Goal: Transaction & Acquisition: Purchase product/service

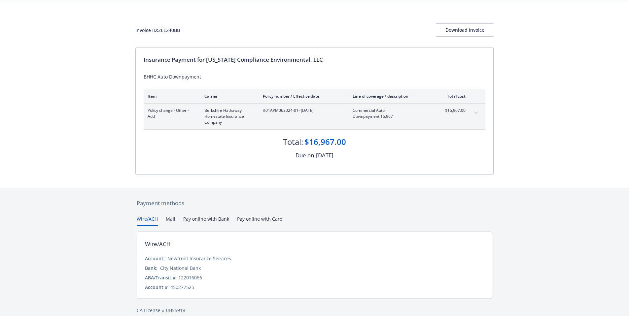
scroll to position [30, 0]
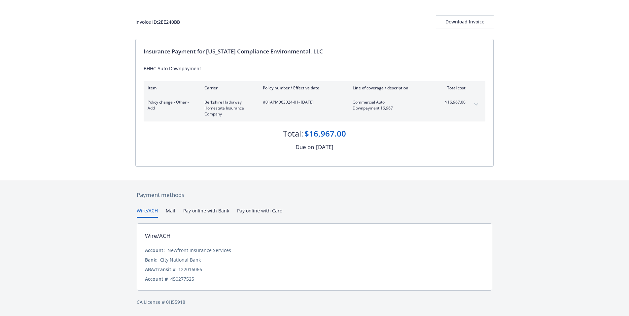
click at [473, 105] on button "expand content" at bounding box center [476, 104] width 11 height 11
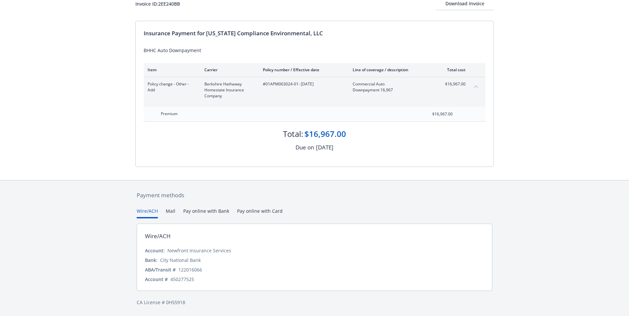
scroll to position [48, 0]
click at [267, 211] on div "Payment methods Wire/ACH Mail Pay online with Bank Pay online with Card Wire/AC…" at bounding box center [314, 248] width 358 height 136
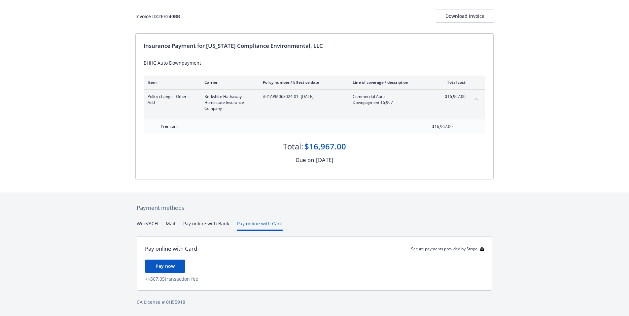
click at [197, 224] on button "Pay online with Bank" at bounding box center [206, 225] width 46 height 11
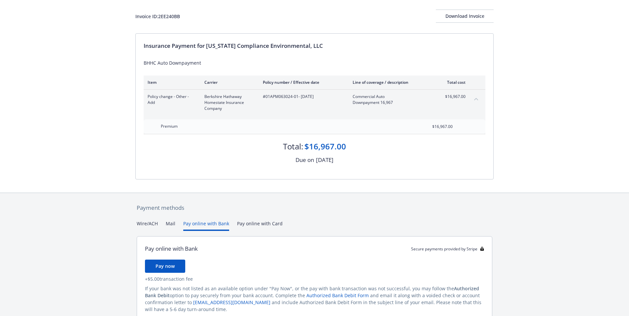
click at [264, 191] on div "Secure payments provided by Stripe Invoice ID: 2EE240BB Download Invoice Insura…" at bounding box center [314, 156] width 629 height 382
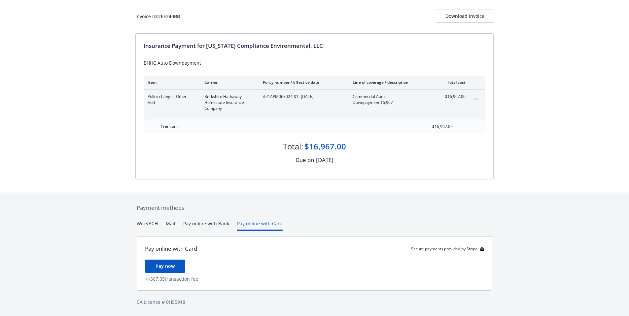
click at [168, 224] on button "Mail" at bounding box center [171, 225] width 10 height 11
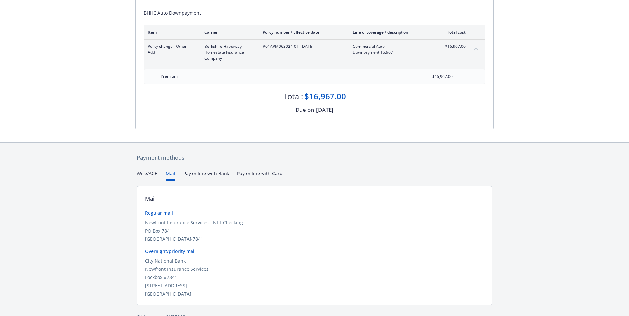
scroll to position [48, 0]
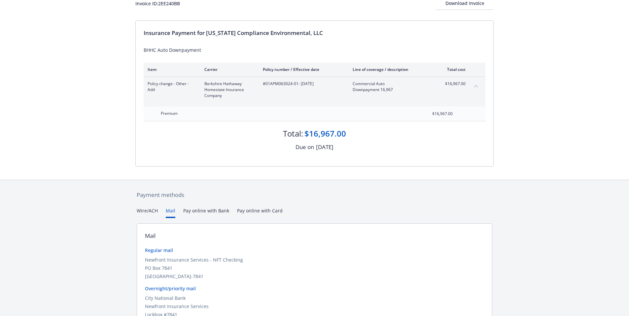
click at [138, 175] on div "Secure payments provided by Stripe Invoice ID: 2EE240BB Download Invoice Insura…" at bounding box center [314, 160] width 629 height 416
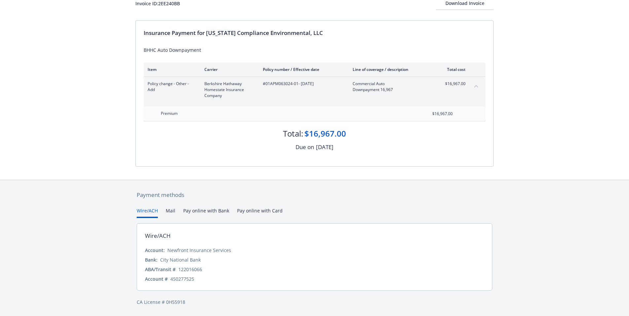
click at [212, 213] on button "Pay online with Bank" at bounding box center [206, 212] width 46 height 11
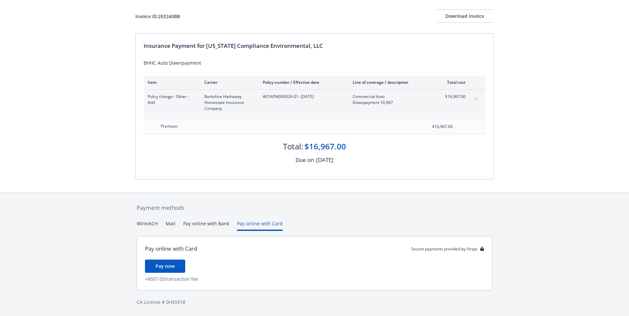
scroll to position [35, 0]
click at [265, 195] on div "Payment methods Wire/ACH Mail Pay online with Bank Pay online with Card Pay onl…" at bounding box center [314, 254] width 358 height 123
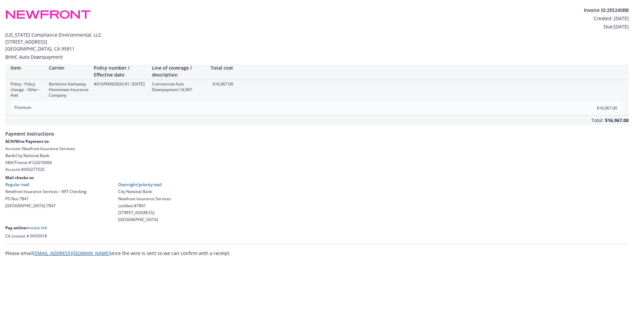
click at [36, 228] on link "Invoice link" at bounding box center [37, 228] width 20 height 6
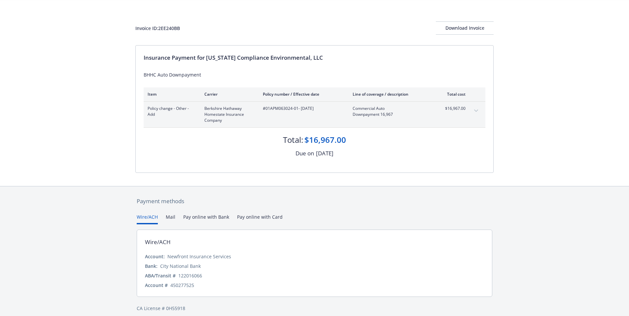
scroll to position [30, 0]
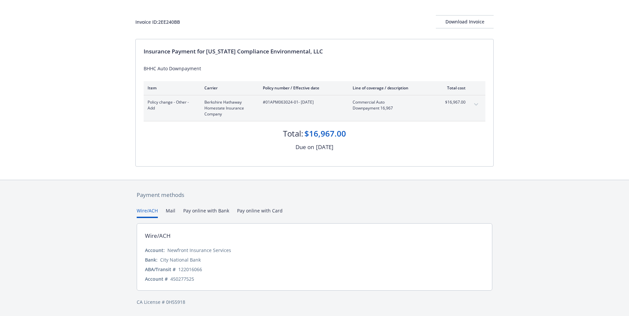
click at [213, 209] on button "Pay online with Bank" at bounding box center [206, 212] width 46 height 11
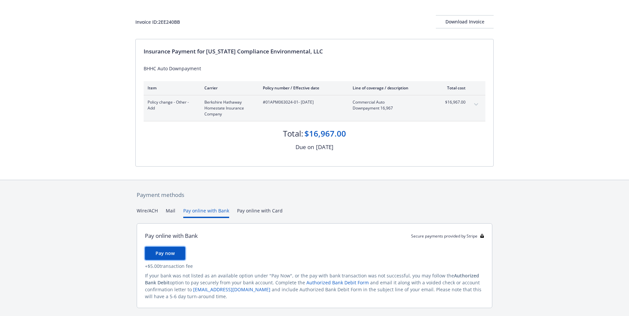
click at [161, 255] on span "Pay now" at bounding box center [164, 253] width 19 height 6
click at [317, 281] on link "Authorized Bank Debit Form" at bounding box center [337, 282] width 62 height 6
